Goal: Information Seeking & Learning: Check status

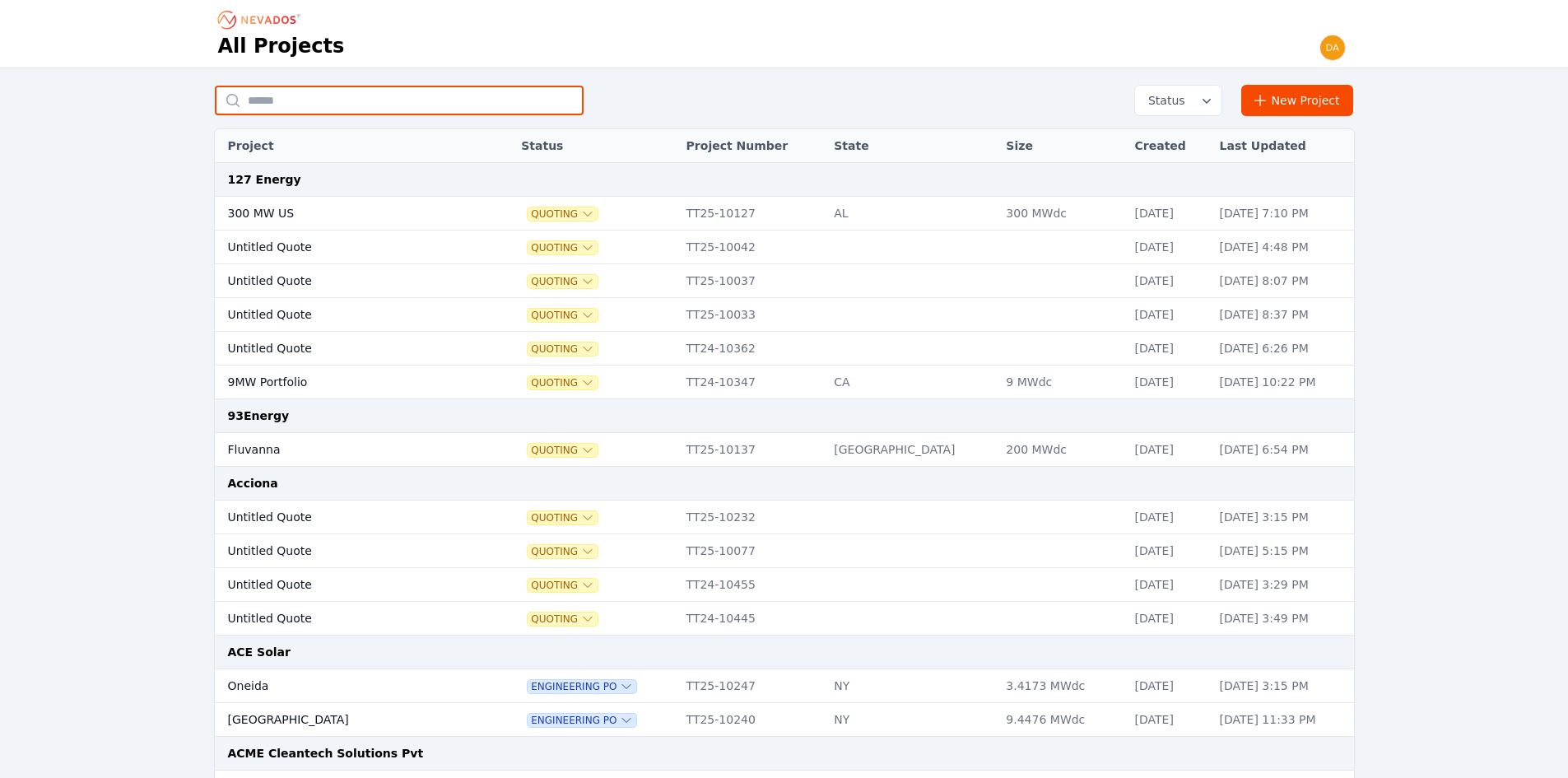
click at [267, 88] on input "text" at bounding box center [399, 100] width 368 height 29
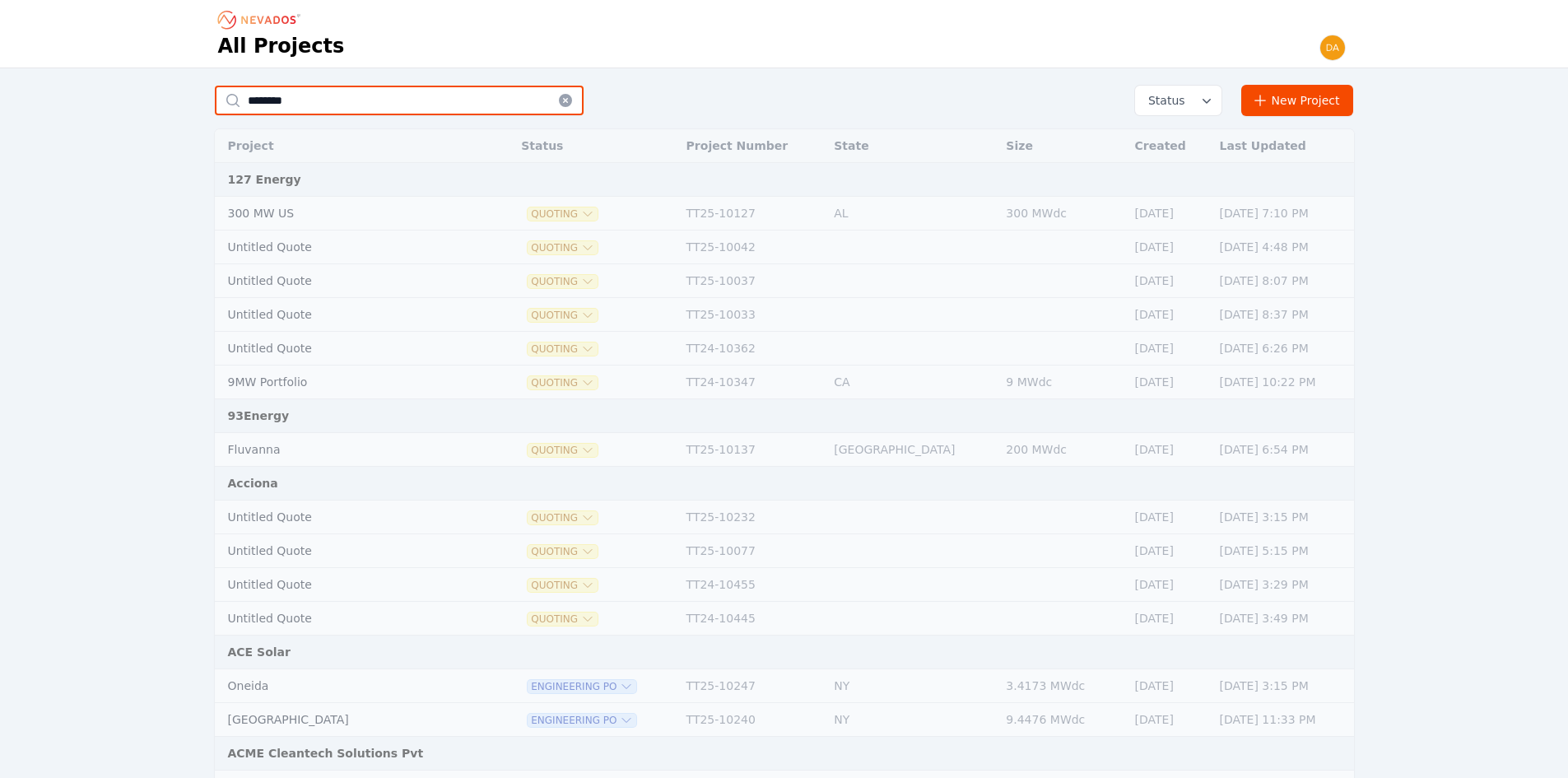
type input "****"
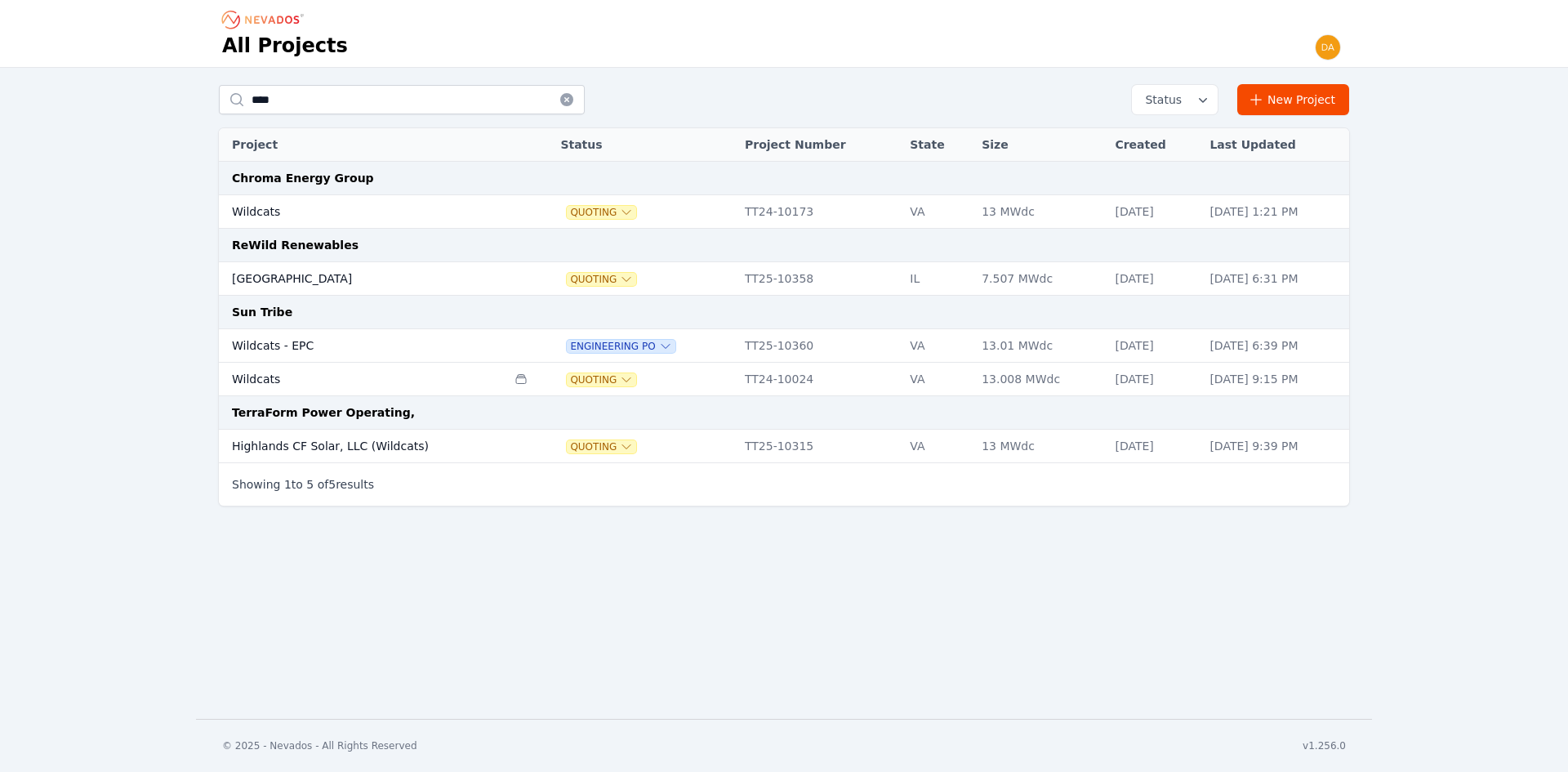
click at [281, 347] on td "Wildcats - EPC" at bounding box center [363, 346] width 288 height 33
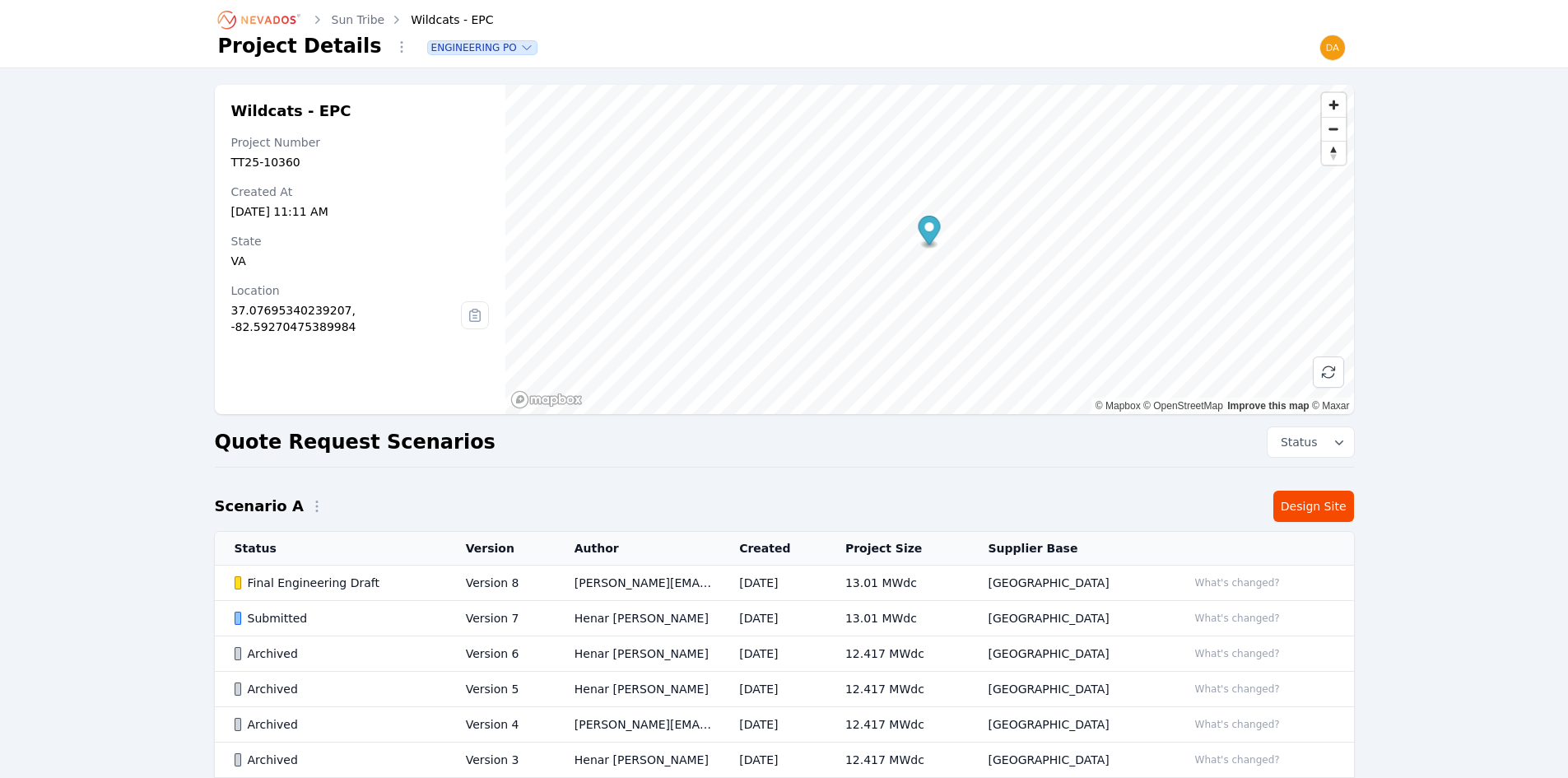
click at [306, 618] on div "Submitted" at bounding box center [335, 618] width 203 height 16
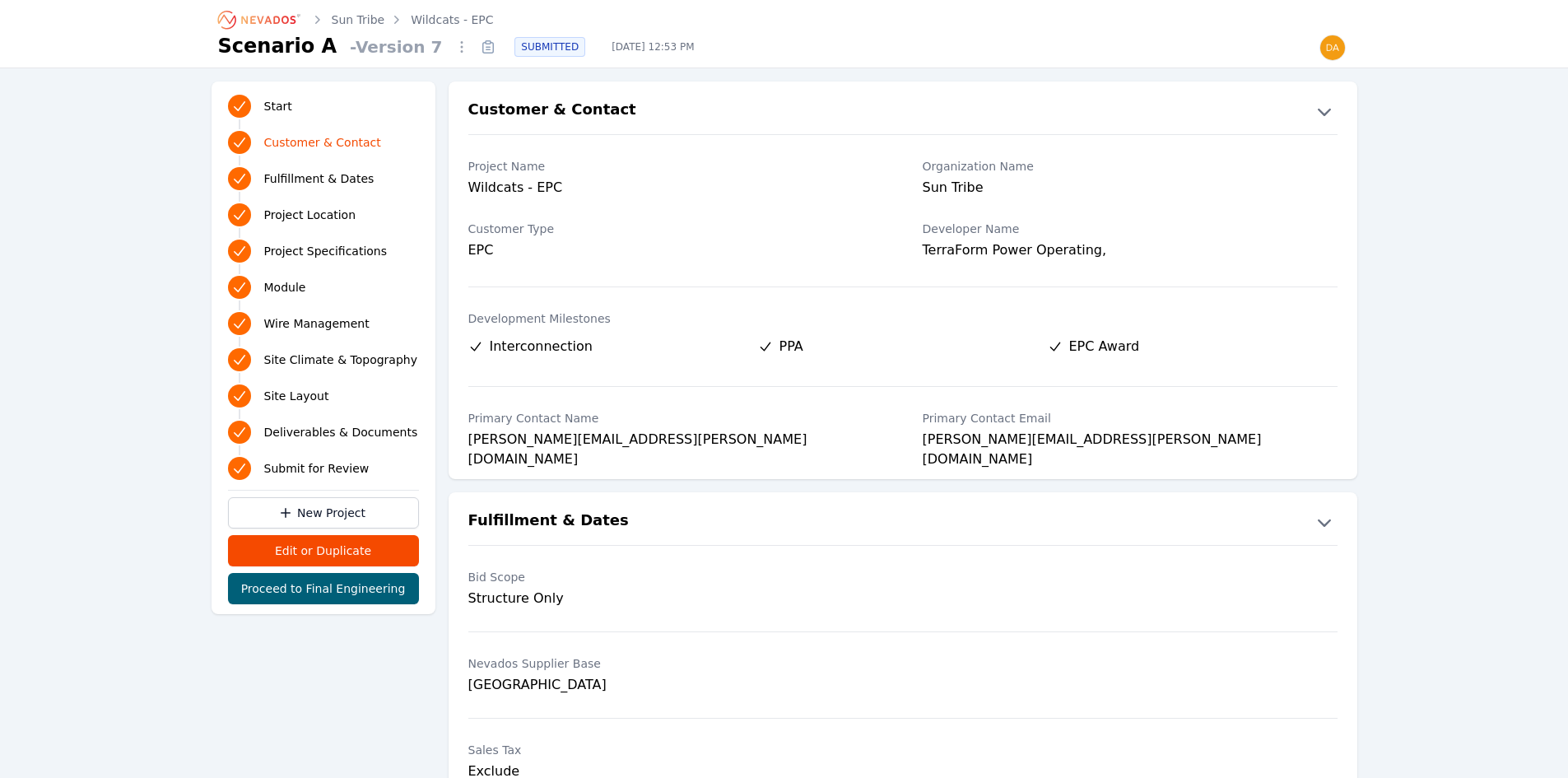
click at [337, 182] on span "Fulfillment & Dates" at bounding box center [319, 179] width 110 height 16
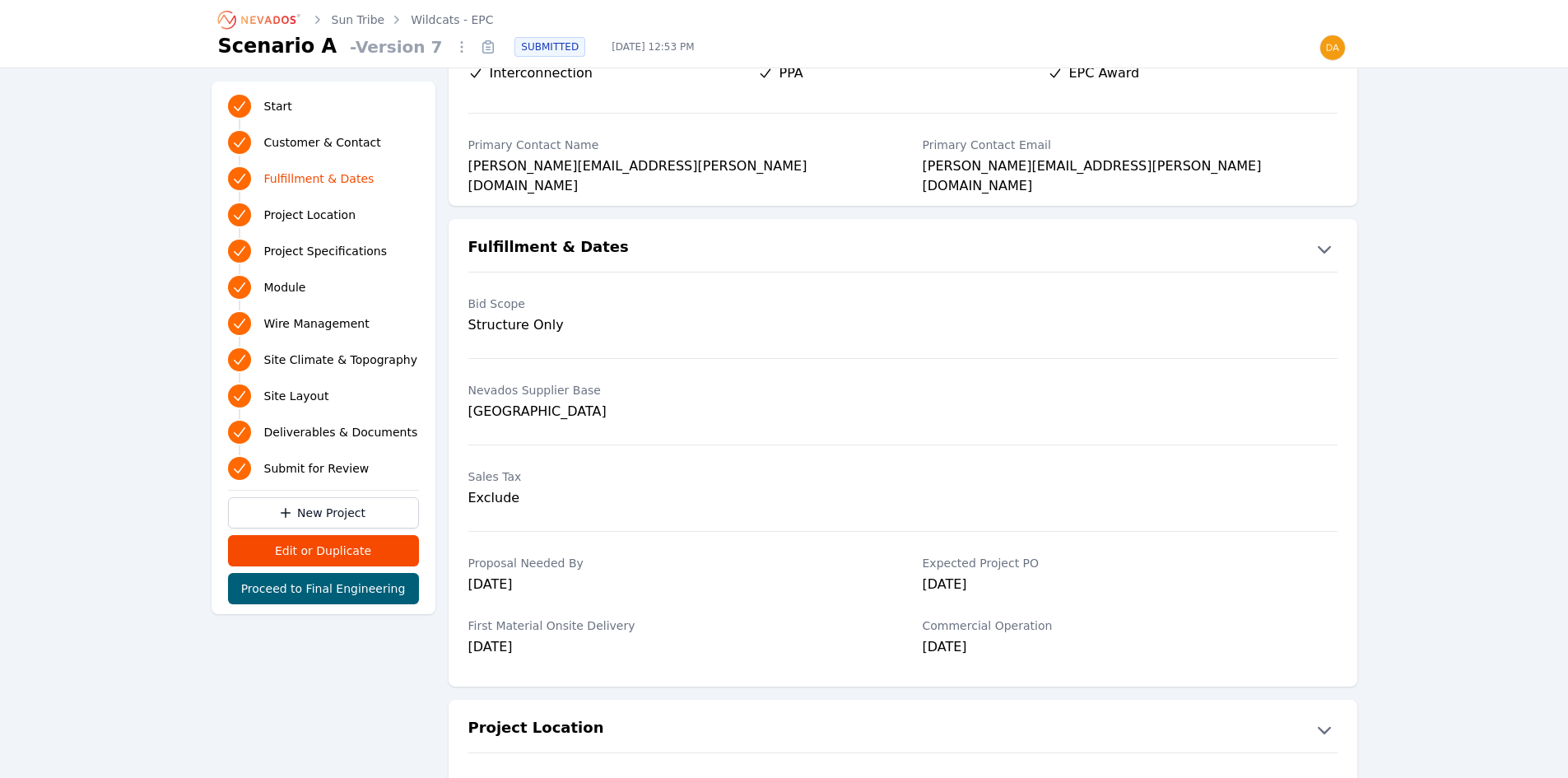
scroll to position [486, 0]
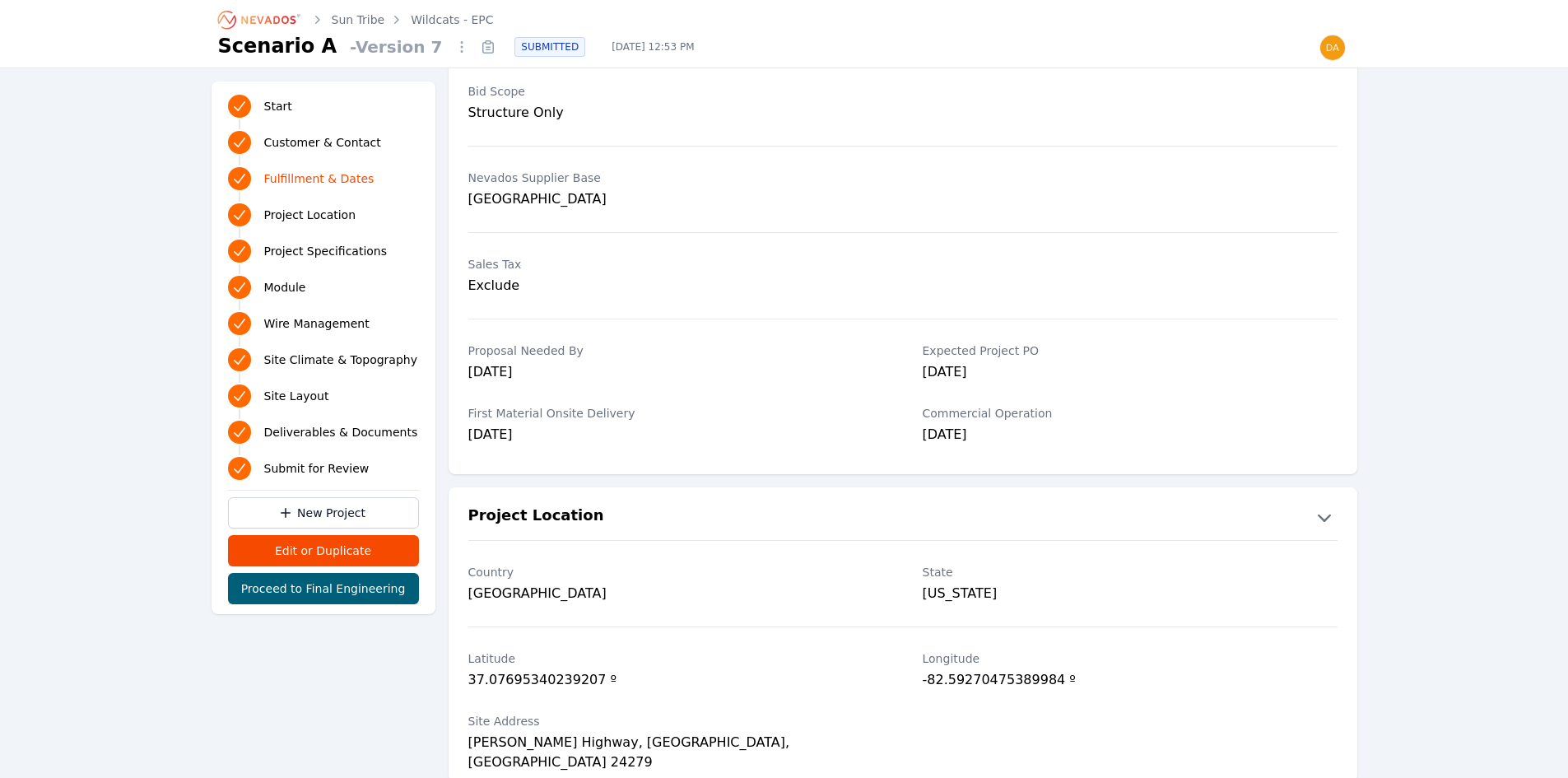
drag, startPoint x: 534, startPoint y: 435, endPoint x: 463, endPoint y: 437, distance: 71.0
click at [463, 437] on div "First Material Onsite Delivery [DATE] Commercial Operation [DATE]" at bounding box center [903, 426] width 909 height 63
click at [546, 451] on div "First Material Onsite Delivery [DATE]" at bounding box center [676, 426] width 415 height 63
